Goal: Information Seeking & Learning: Learn about a topic

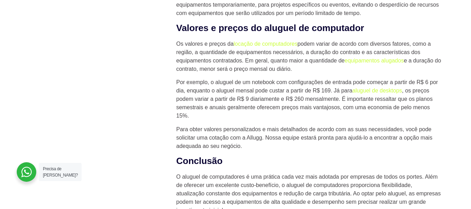
scroll to position [591, 0]
click at [226, 113] on p "Por exemplo, o aluguel de um notebook com configurações de entrada pode começar…" at bounding box center [308, 99] width 265 height 42
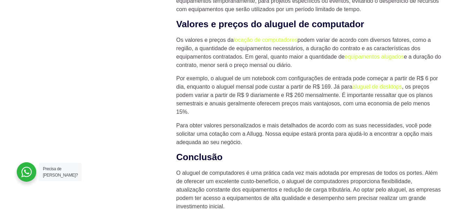
scroll to position [594, 0]
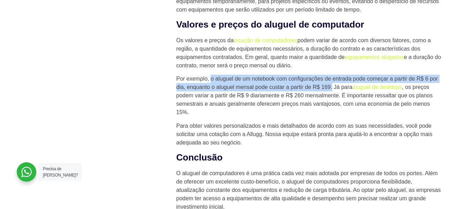
drag, startPoint x: 210, startPoint y: 79, endPoint x: 332, endPoint y: 87, distance: 122.5
click at [332, 87] on p "Por exemplo, o aluguel de um notebook com configurações de entrada pode começar…" at bounding box center [308, 96] width 265 height 42
copy p "o aluguel de um notebook com configurações de entrada pode começar a partir de …"
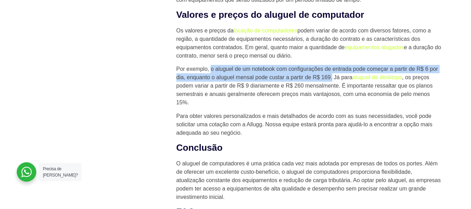
scroll to position [603, 0]
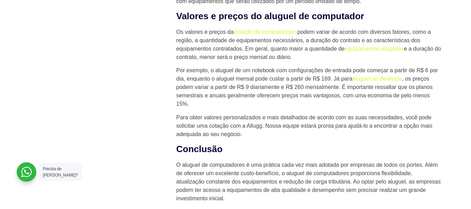
click at [149, 95] on div "Novidades 10 certificações de TI mais valorizadas em 2025 HaaS como uma estraté…" at bounding box center [94, 60] width 136 height 896
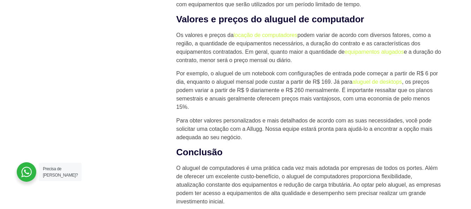
scroll to position [602, 0]
